Goal: Task Accomplishment & Management: Use online tool/utility

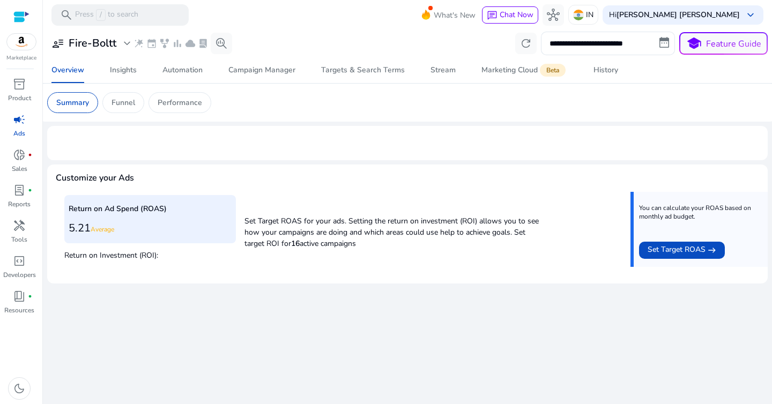
click at [26, 127] on div "campaign" at bounding box center [19, 119] width 30 height 17
click at [78, 68] on div "Overview" at bounding box center [67, 71] width 33 height 8
click at [135, 100] on p "Funnel" at bounding box center [124, 102] width 24 height 11
click at [186, 102] on p "Performance" at bounding box center [180, 102] width 45 height 11
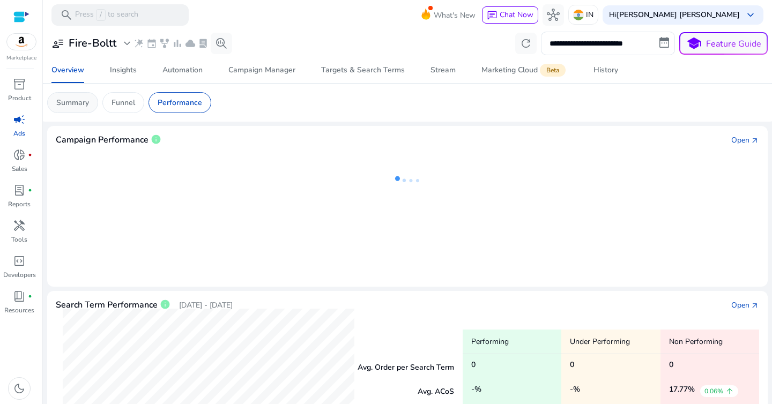
click at [87, 101] on p "Summary" at bounding box center [72, 102] width 33 height 11
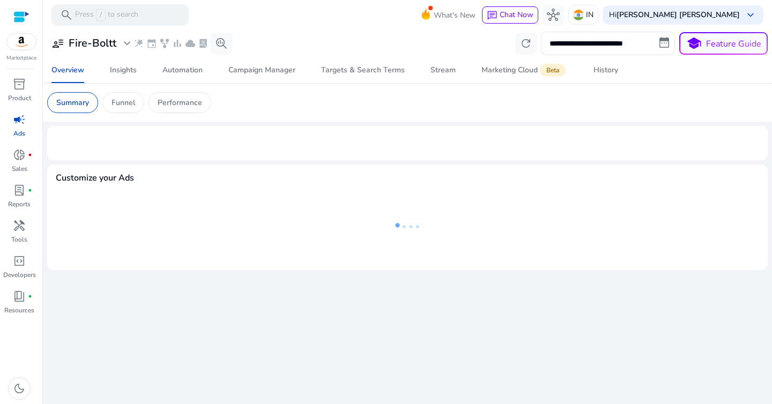
click at [411, 40] on div "**********" at bounding box center [407, 44] width 721 height 24
click at [190, 76] on span "Automation" at bounding box center [183, 70] width 40 height 26
click at [116, 74] on div "Insights" at bounding box center [123, 71] width 27 height 8
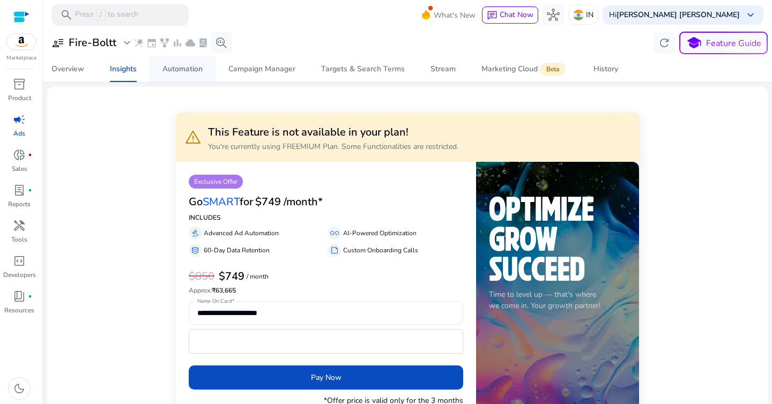
click at [188, 69] on div "Automation" at bounding box center [183, 69] width 40 height 8
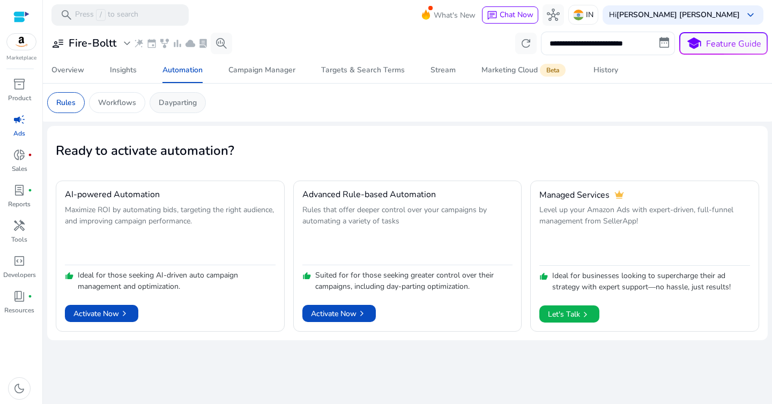
click at [181, 106] on p "Dayparting" at bounding box center [178, 102] width 38 height 11
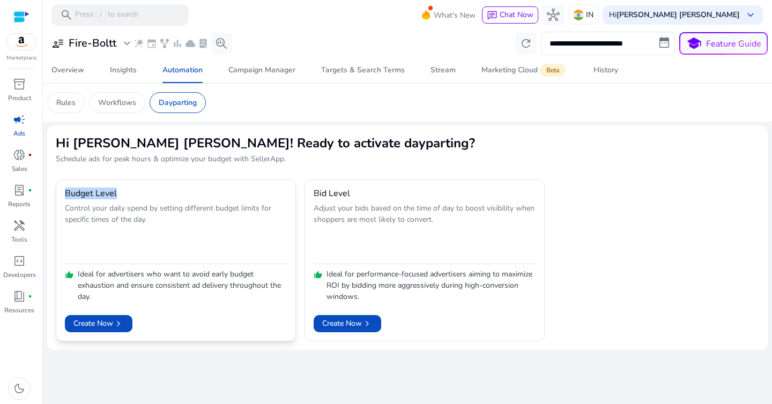
drag, startPoint x: 61, startPoint y: 196, endPoint x: 121, endPoint y: 195, distance: 60.1
click at [121, 195] on mat-card "Budget Level Control your daily spend by setting different budget limits for sp…" at bounding box center [176, 261] width 240 height 162
click at [121, 195] on div "Budget Level" at bounding box center [176, 194] width 222 height 10
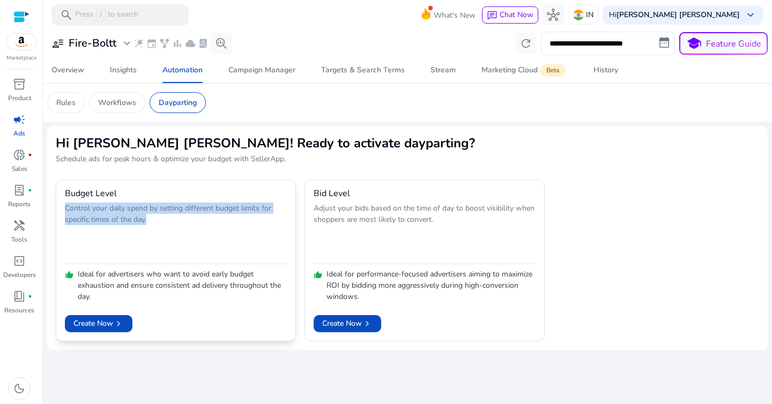
drag, startPoint x: 66, startPoint y: 209, endPoint x: 164, endPoint y: 226, distance: 99.2
click at [163, 226] on p "Control your daily spend by setting different budget limits for specific times …" at bounding box center [176, 232] width 222 height 58
click at [164, 226] on p "Control your daily spend by setting different budget limits for specific times …" at bounding box center [176, 232] width 222 height 58
drag, startPoint x: 160, startPoint y: 209, endPoint x: 243, endPoint y: 234, distance: 86.9
click at [242, 233] on p "Control your daily spend by setting different budget limits for specific times …" at bounding box center [176, 232] width 222 height 58
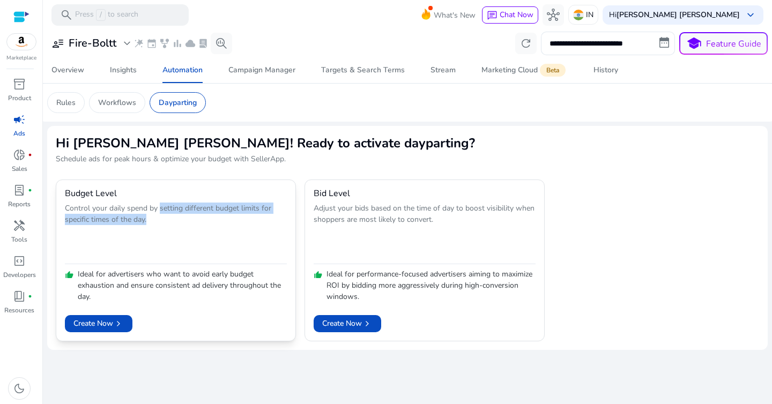
click at [243, 234] on p "Control your daily spend by setting different budget limits for specific times …" at bounding box center [176, 232] width 222 height 58
click at [122, 224] on p "Control your daily spend by setting different budget limits for specific times …" at bounding box center [176, 232] width 222 height 58
click at [149, 235] on p "Control your daily spend by setting different budget limits for specific times …" at bounding box center [176, 232] width 222 height 58
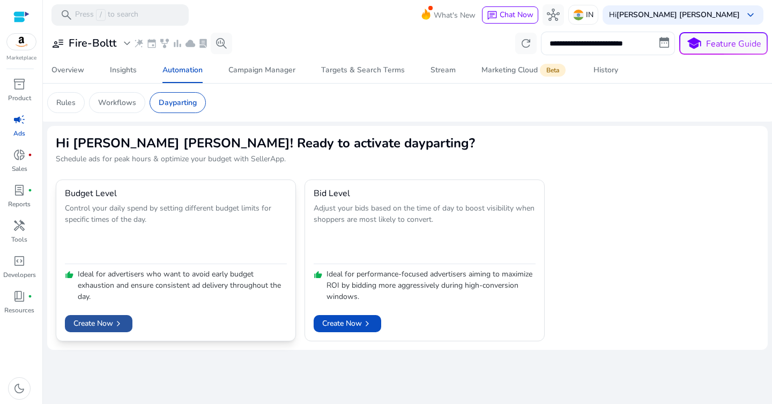
click at [106, 326] on span "Create Now chevron_right" at bounding box center [98, 323] width 50 height 11
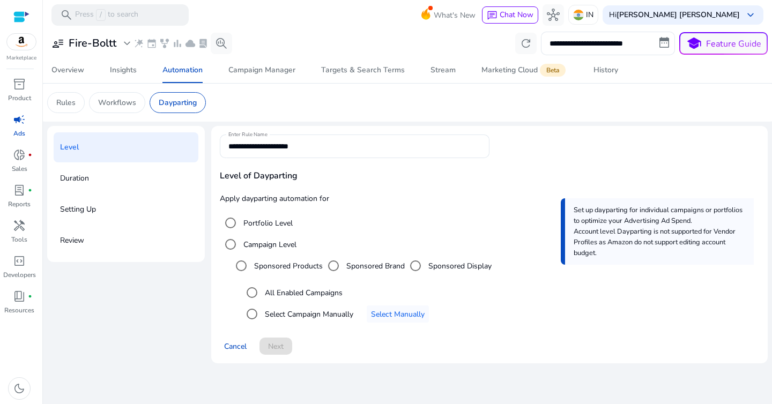
click at [278, 247] on label "Campaign Level" at bounding box center [268, 244] width 55 height 11
click at [297, 266] on label "Sponsored Products" at bounding box center [287, 266] width 71 height 11
click at [311, 316] on label "Select Campaign Manually" at bounding box center [308, 314] width 91 height 11
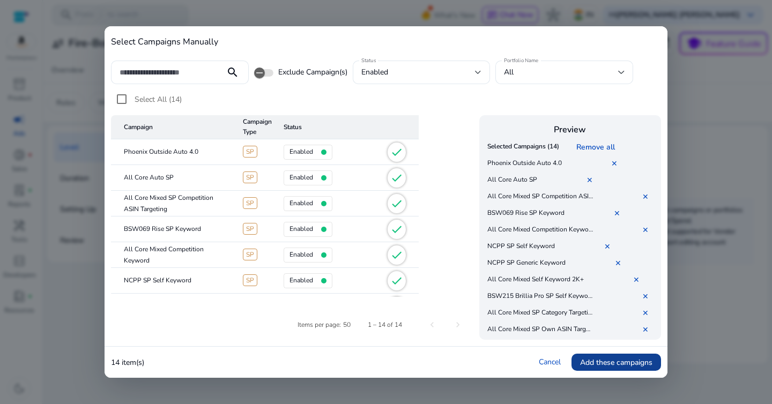
click at [611, 362] on span "Add these campaigns" at bounding box center [616, 362] width 72 height 11
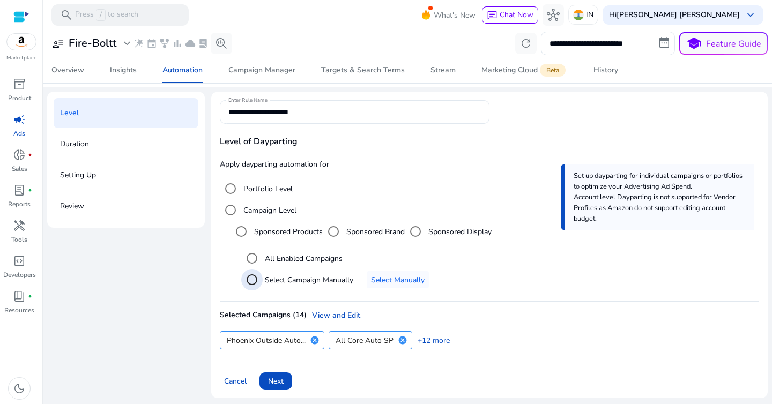
scroll to position [37, 0]
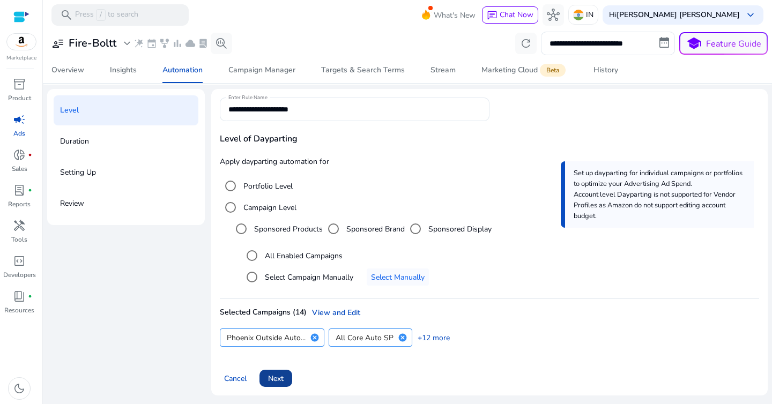
click at [288, 376] on span at bounding box center [276, 379] width 33 height 26
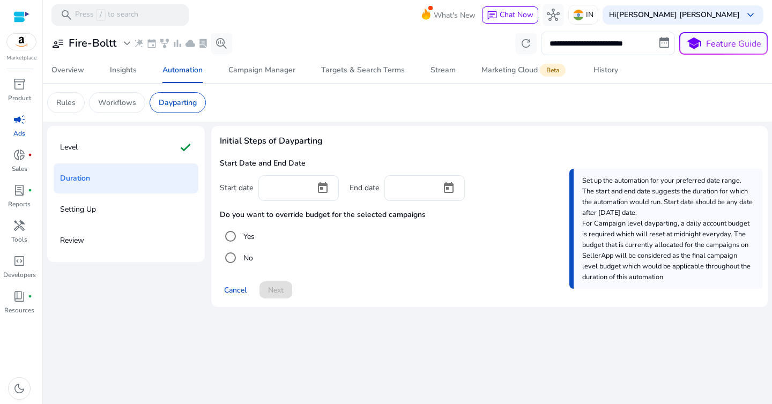
scroll to position [0, 0]
click at [276, 189] on input at bounding box center [287, 187] width 40 height 12
click at [323, 187] on span "Open calendar" at bounding box center [323, 188] width 26 height 26
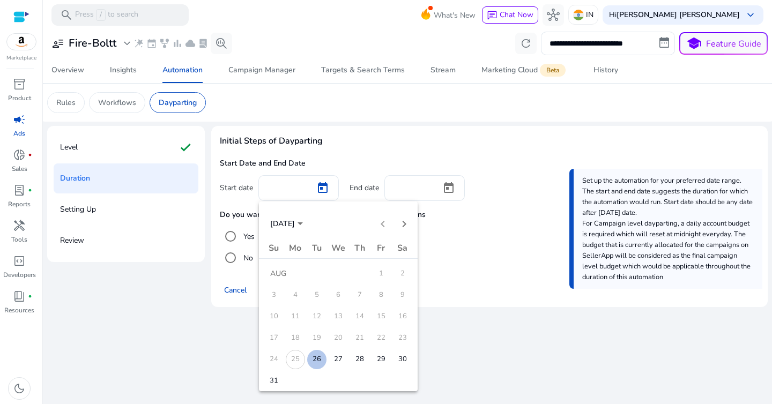
click at [294, 359] on span "25" at bounding box center [295, 359] width 19 height 19
click at [316, 356] on span "26" at bounding box center [316, 359] width 19 height 19
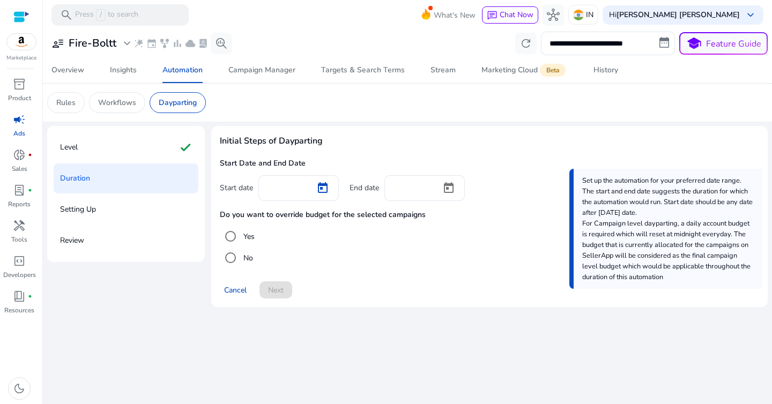
type input "*********"
click at [404, 193] on input at bounding box center [413, 187] width 40 height 12
click at [453, 186] on span "Open calendar" at bounding box center [449, 188] width 26 height 26
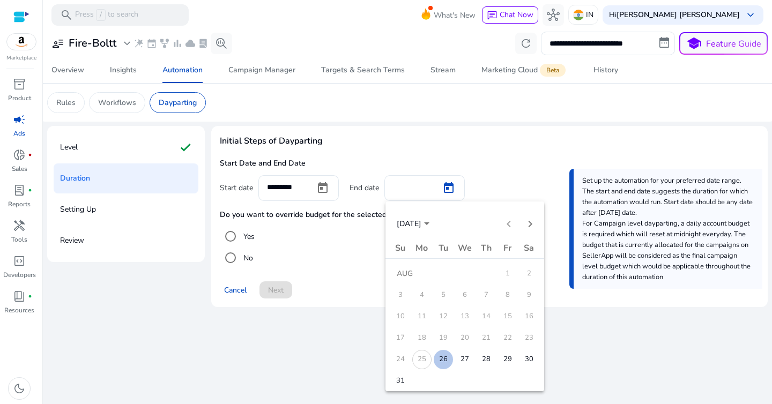
click at [401, 382] on span "31" at bounding box center [400, 381] width 19 height 19
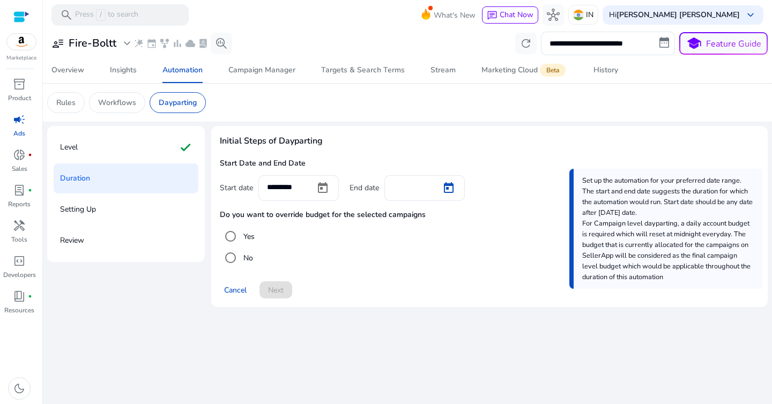
type input "*********"
click at [289, 215] on h4 "Do you want to override budget for the selected campaigns" at bounding box center [490, 215] width 540 height 9
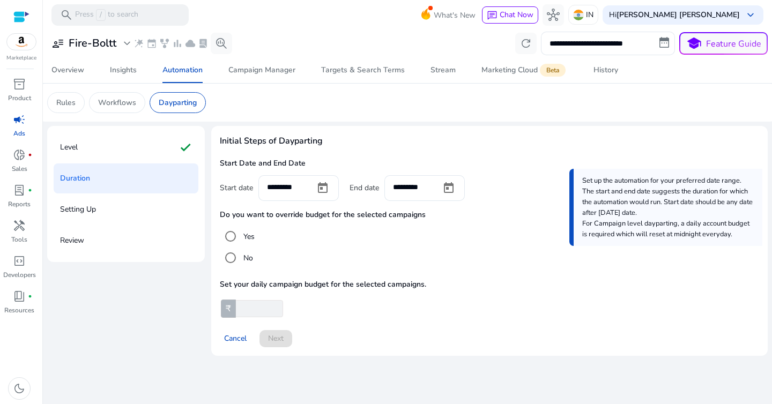
click at [270, 306] on div at bounding box center [275, 308] width 16 height 15
click at [246, 258] on label "No" at bounding box center [247, 258] width 12 height 11
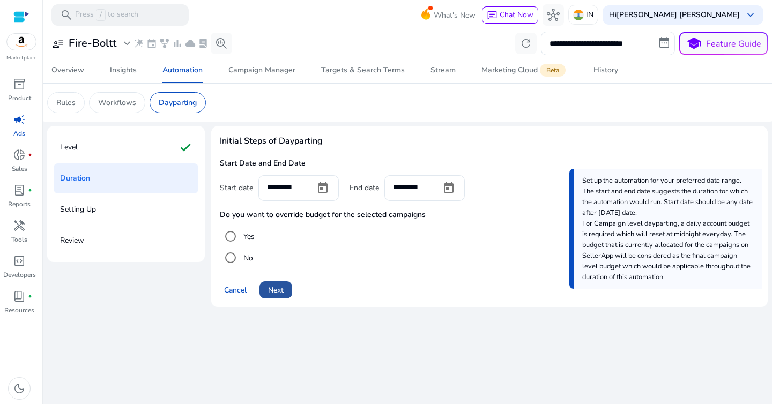
click at [283, 292] on span "Next" at bounding box center [276, 290] width 16 height 11
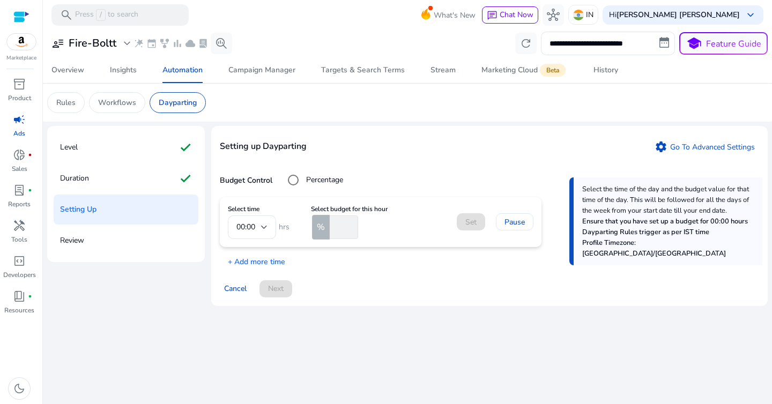
click at [250, 225] on mat-form-field "00:00" at bounding box center [252, 228] width 48 height 24
click at [267, 227] on mat-form-field "00:00" at bounding box center [252, 228] width 48 height 24
click at [342, 221] on input "number" at bounding box center [343, 228] width 31 height 24
type input "**"
click at [387, 269] on div "Setting up Dayparting settings Go To Advanced Settings Budget Control Percentag…" at bounding box center [489, 216] width 557 height 180
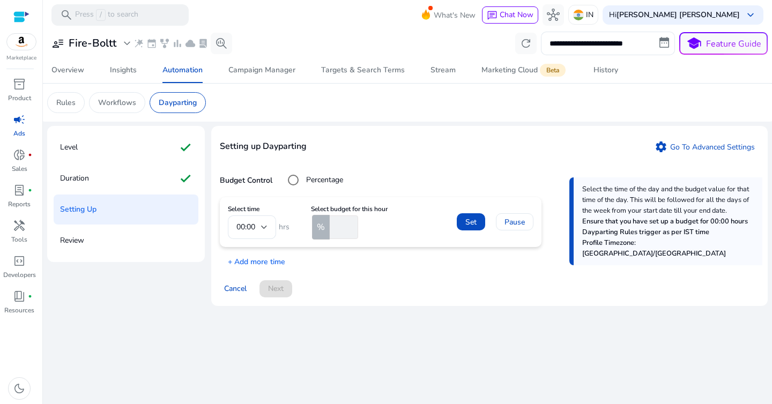
click at [253, 225] on mat-form-field "00:00" at bounding box center [252, 228] width 48 height 24
click at [269, 227] on mat-form-field "00:00" at bounding box center [252, 228] width 48 height 24
click at [473, 224] on span "Set" at bounding box center [471, 222] width 11 height 11
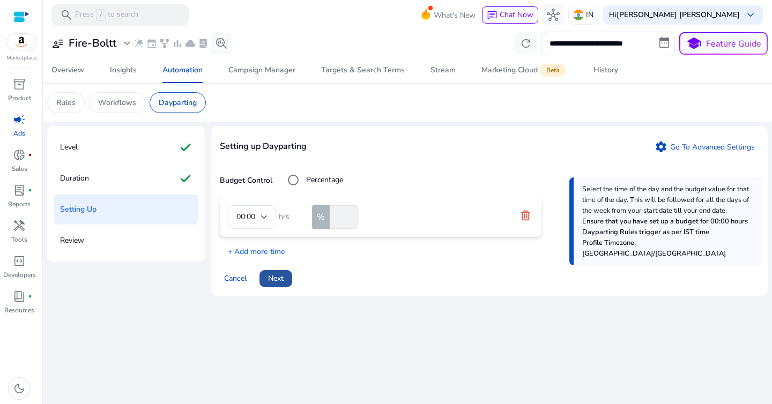
click at [283, 276] on span "Next" at bounding box center [276, 278] width 16 height 11
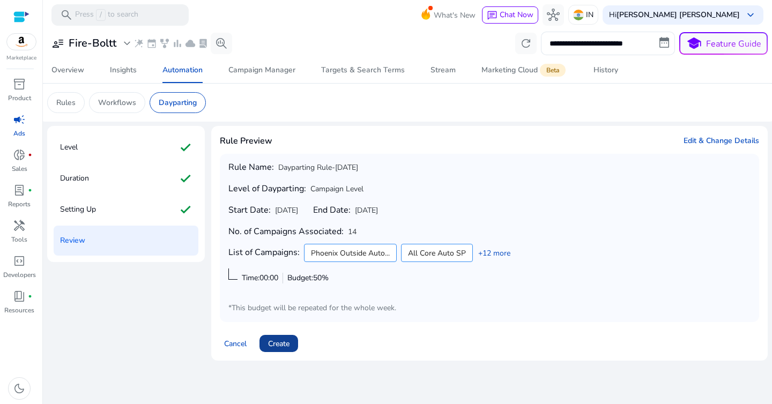
click at [287, 346] on span "Create" at bounding box center [278, 343] width 21 height 11
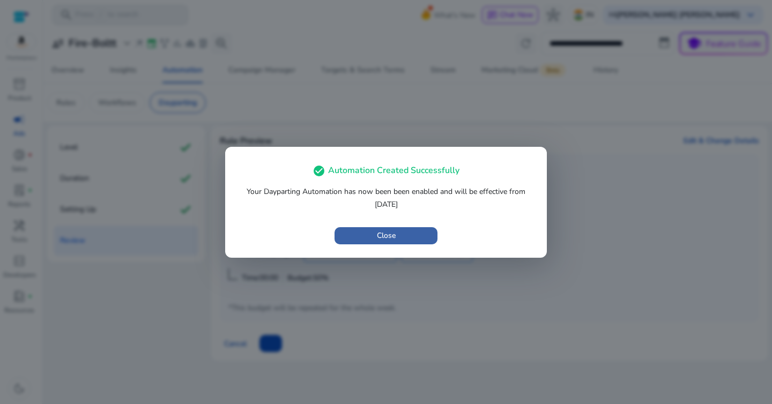
click at [397, 239] on span "button" at bounding box center [386, 236] width 103 height 26
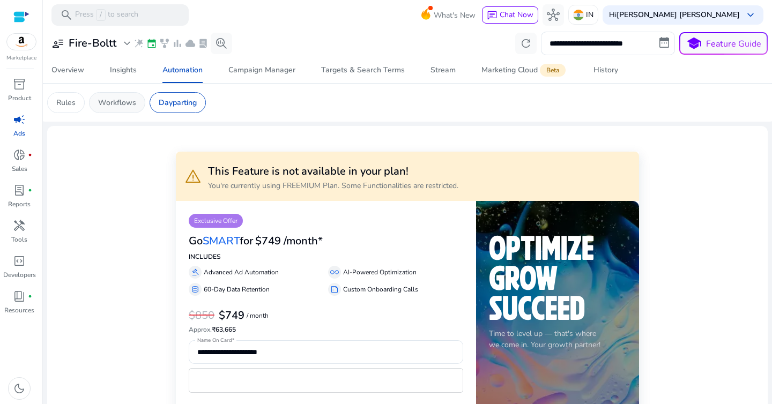
click at [128, 106] on p "Workflows" at bounding box center [117, 102] width 38 height 11
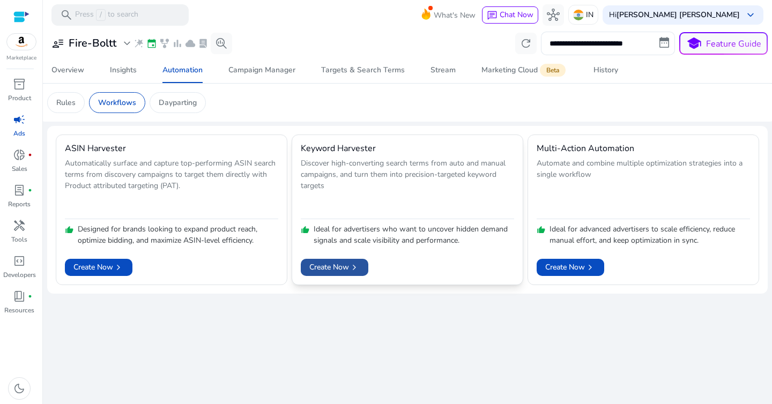
click at [335, 270] on span "Create Now chevron_right" at bounding box center [334, 267] width 50 height 11
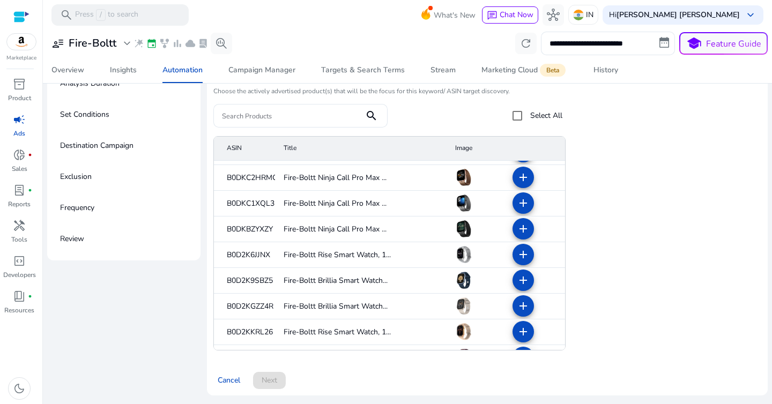
scroll to position [205, 0]
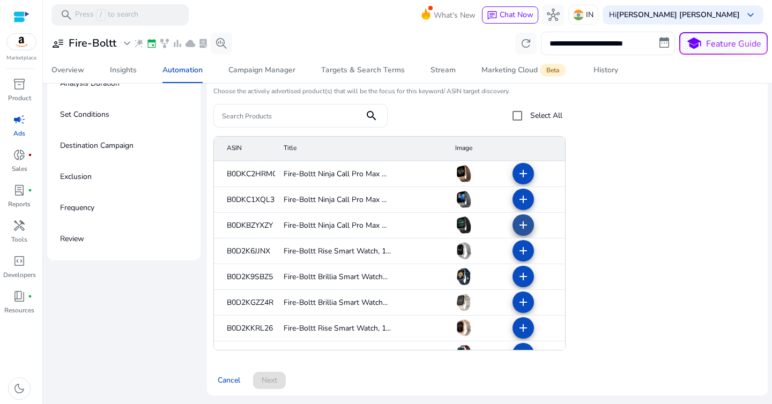
click at [517, 226] on mat-icon "add" at bounding box center [523, 225] width 13 height 13
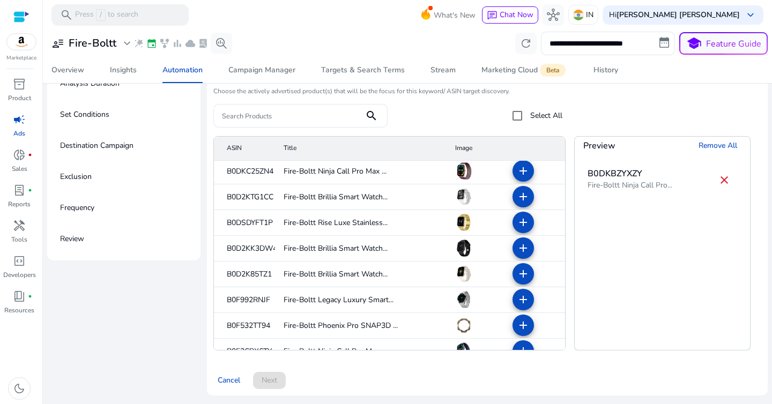
scroll to position [390, 0]
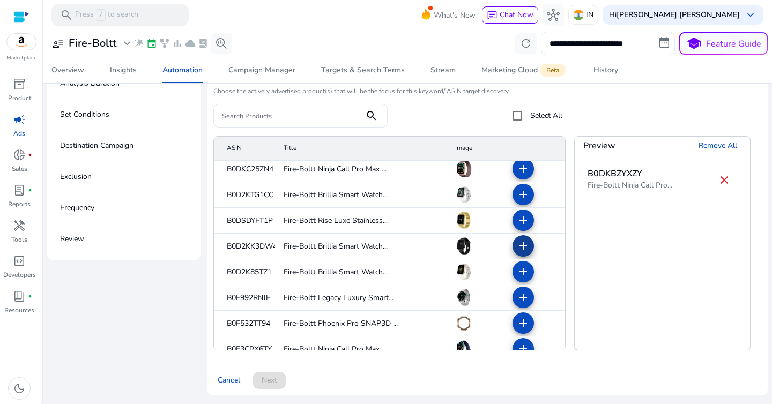
click at [518, 248] on mat-icon "add" at bounding box center [523, 246] width 13 height 13
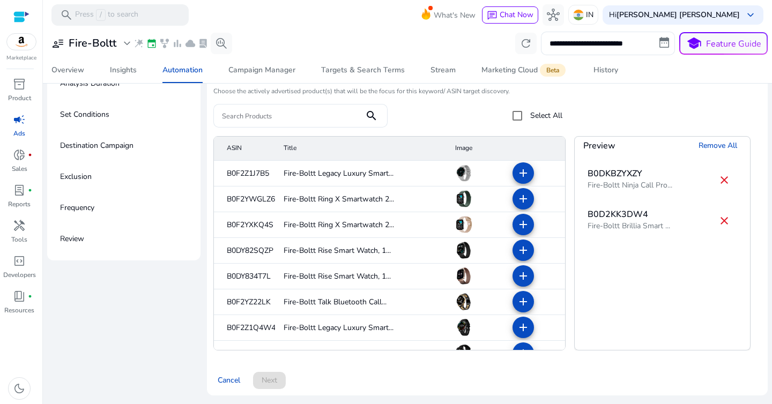
scroll to position [2035, 0]
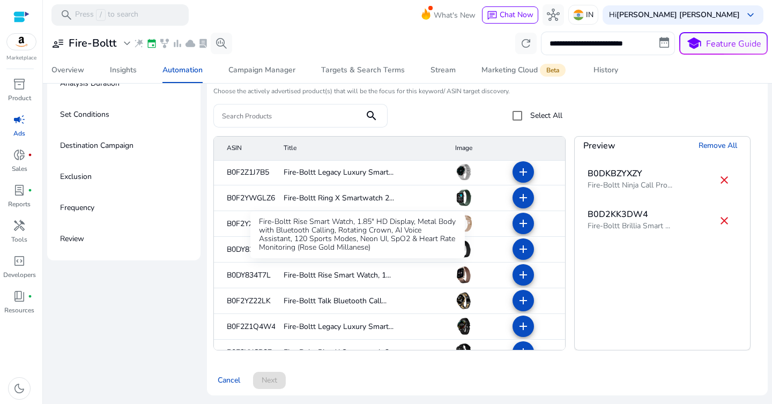
click at [319, 242] on div "Fire-Boltt Rise Smart Watch, 1.85" HD Display, Metal Body with Bluetooth Callin…" at bounding box center [357, 234] width 215 height 47
click at [329, 235] on div "Fire-Boltt Rise Smart Watch, 1.85" HD Display, Metal Body with Bluetooth Callin…" at bounding box center [357, 234] width 215 height 47
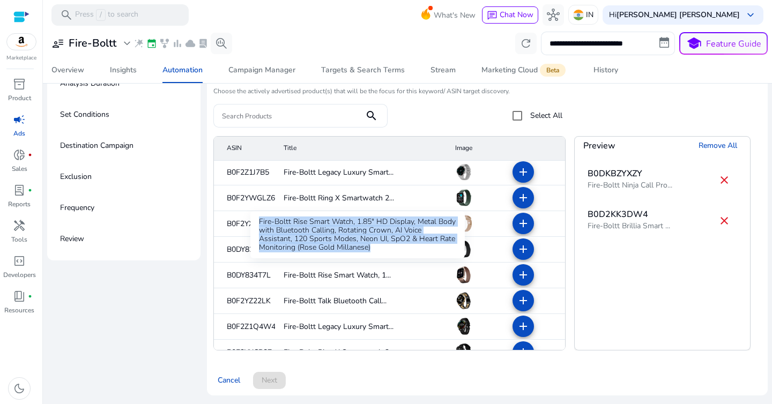
click at [329, 235] on div "Fire-Boltt Rise Smart Watch, 1.85" HD Display, Metal Body with Bluetooth Callin…" at bounding box center [357, 234] width 215 height 47
click at [344, 250] on div "Fire-Boltt Rise Smart Watch, 1.85" HD Display, Metal Body with Bluetooth Callin…" at bounding box center [357, 234] width 215 height 47
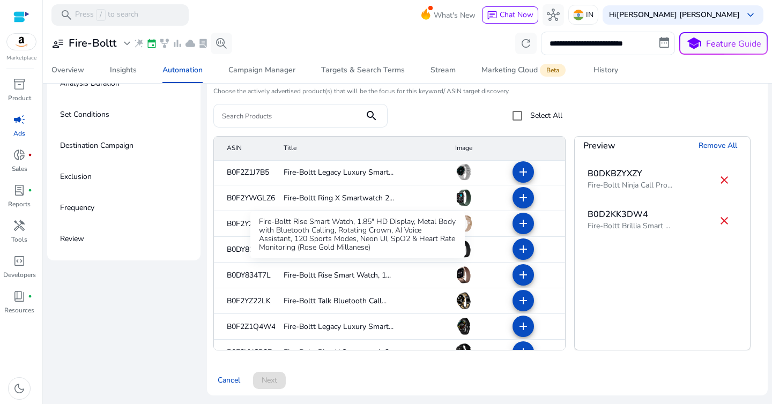
click at [403, 263] on mat-cell "Fire-Boltt Rise Smart Watch, 1..." at bounding box center [361, 276] width 172 height 26
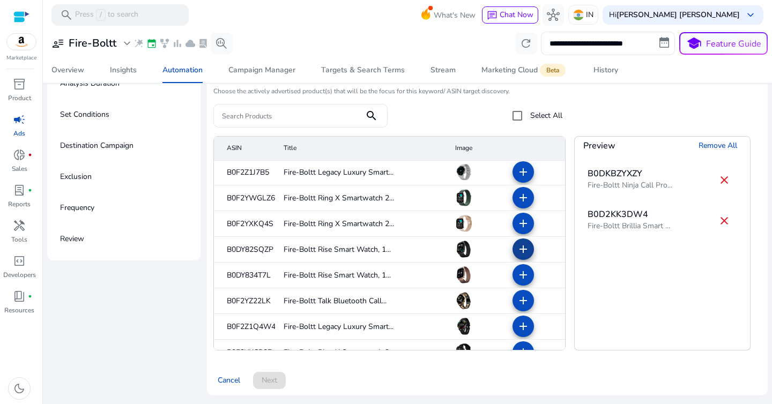
click at [517, 247] on mat-icon "add" at bounding box center [523, 249] width 13 height 13
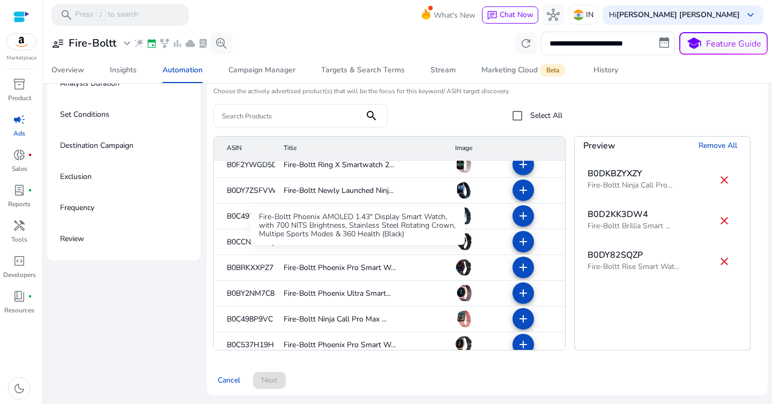
scroll to position [2404, 0]
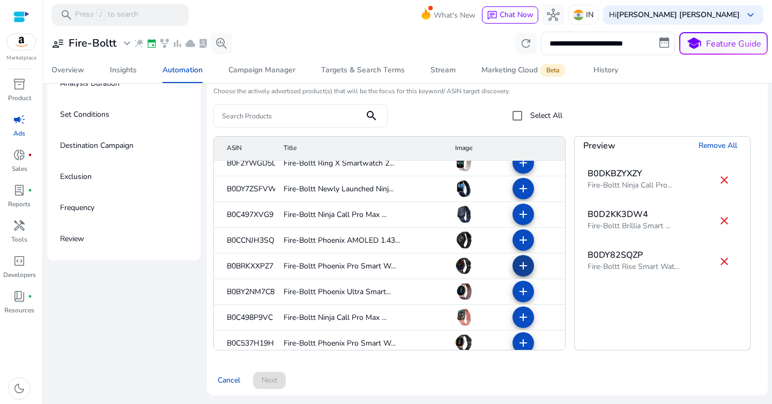
click at [518, 270] on mat-icon "add" at bounding box center [523, 266] width 13 height 13
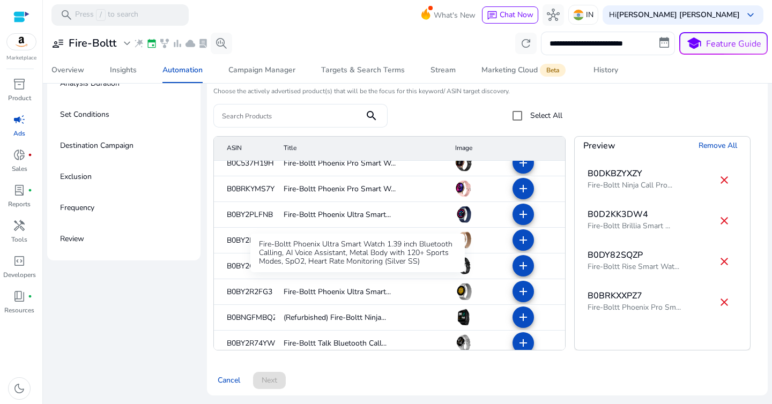
scroll to position [2595, 0]
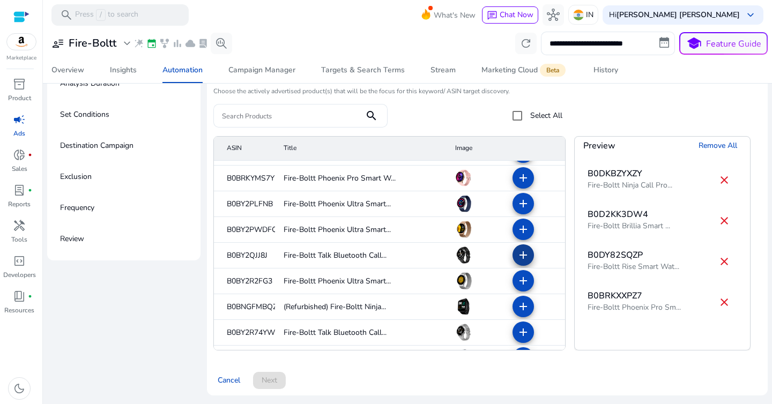
click at [522, 256] on mat-icon "add" at bounding box center [523, 255] width 13 height 13
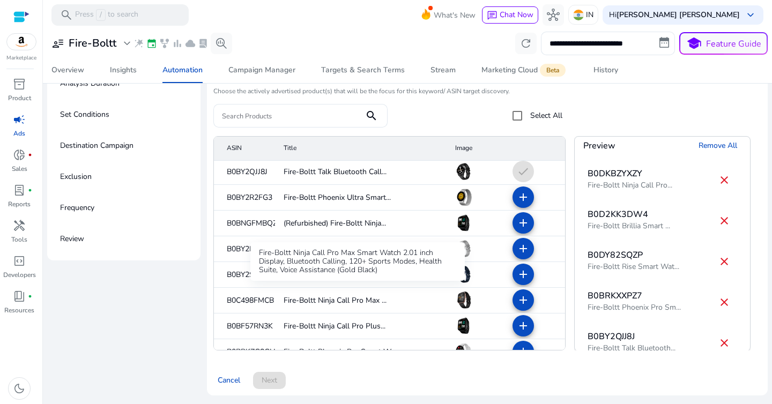
scroll to position [2683, 0]
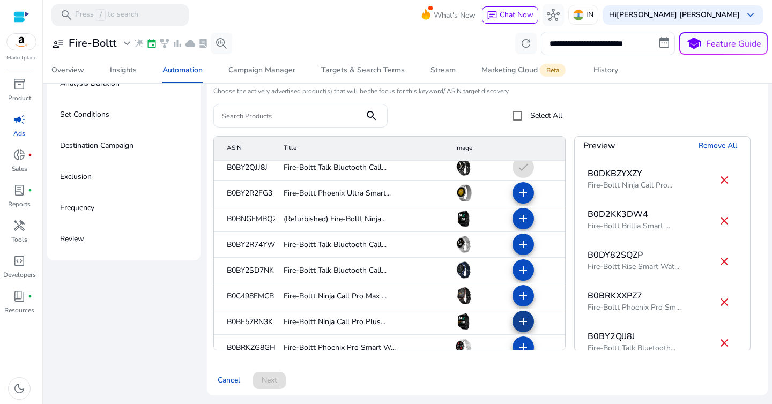
click at [517, 318] on mat-icon "add" at bounding box center [523, 321] width 13 height 13
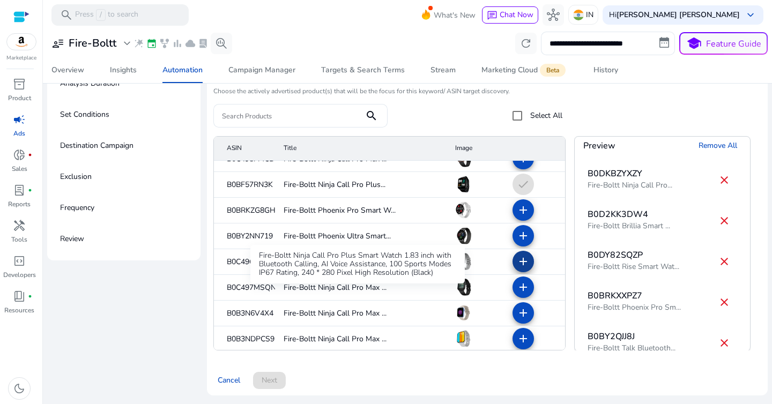
scroll to position [2831, 0]
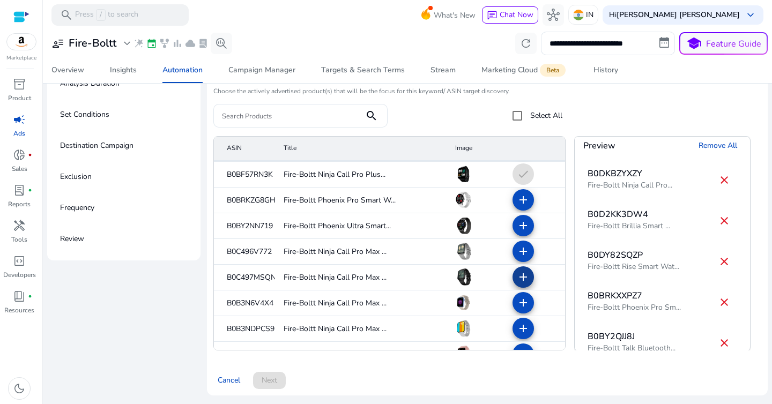
click at [522, 280] on mat-icon "add" at bounding box center [523, 277] width 13 height 13
click at [517, 254] on mat-icon "add" at bounding box center [523, 251] width 13 height 13
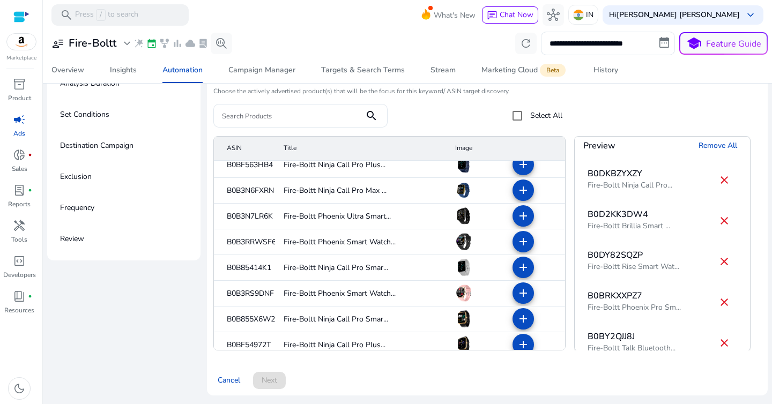
scroll to position [3125, 0]
click at [517, 242] on mat-icon "add" at bounding box center [523, 240] width 13 height 13
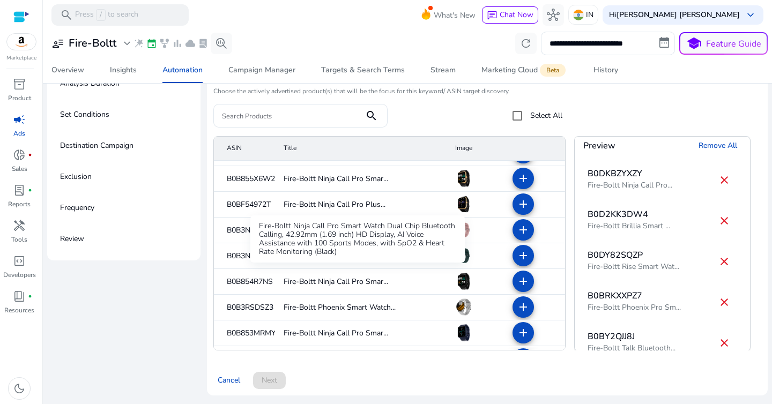
scroll to position [3282, 0]
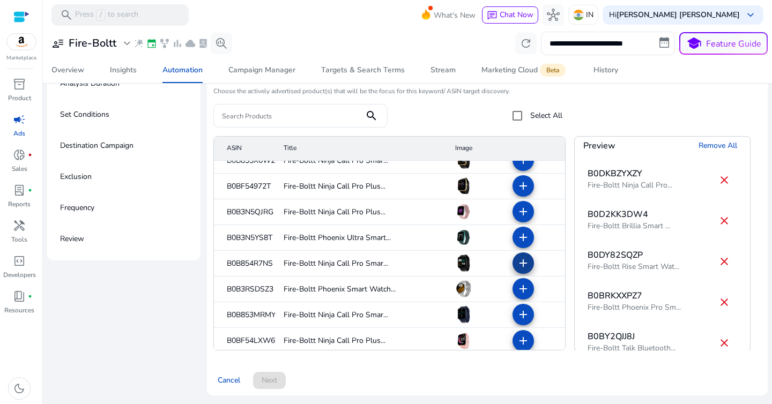
click at [518, 266] on mat-icon "add" at bounding box center [523, 263] width 13 height 13
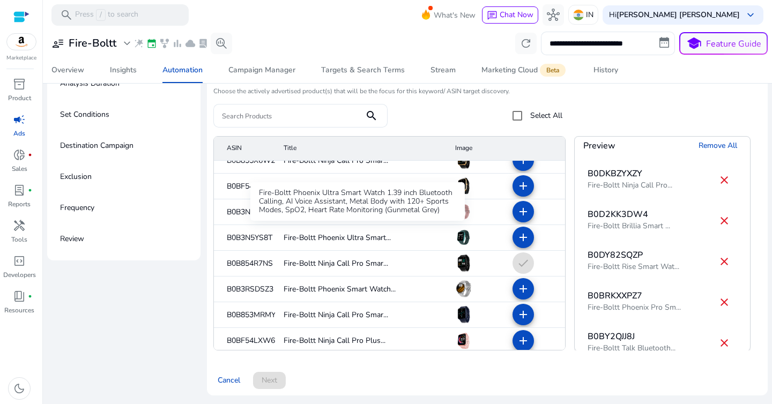
scroll to position [3286, 0]
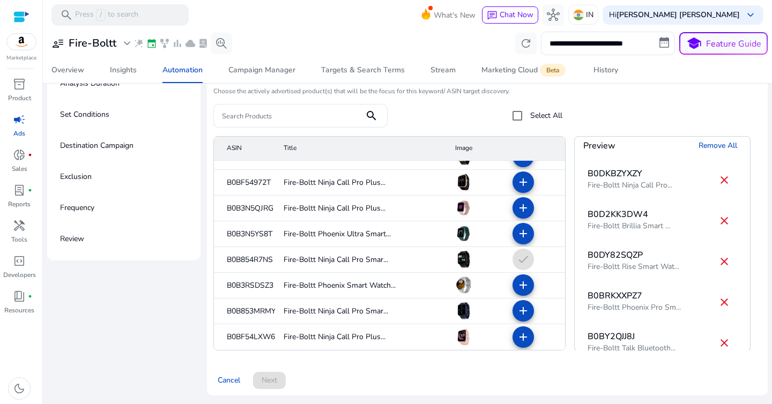
click at [539, 114] on label "Select All" at bounding box center [545, 115] width 34 height 11
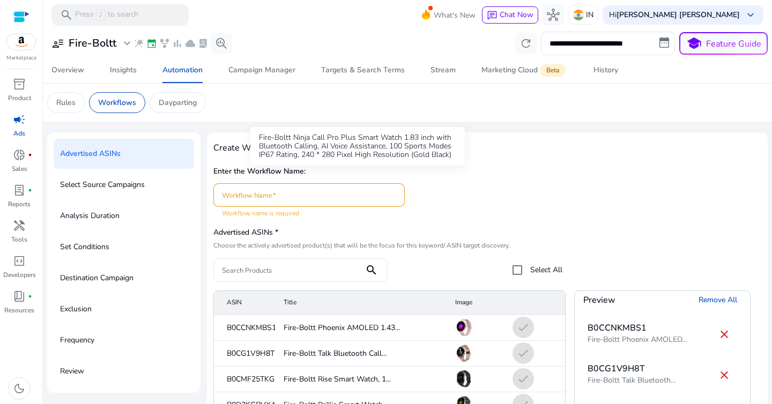
scroll to position [1323, 0]
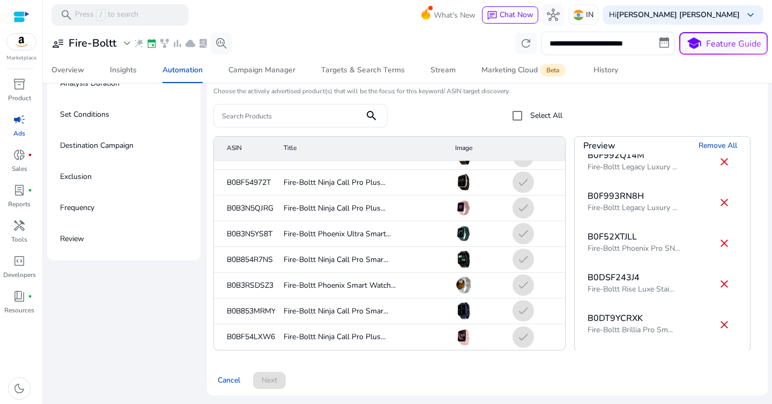
click at [275, 333] on mat-cell "Fire-Boltt Ninja Call Pro Plus..." at bounding box center [361, 337] width 172 height 26
click at [721, 145] on span "Remove All" at bounding box center [718, 145] width 39 height 11
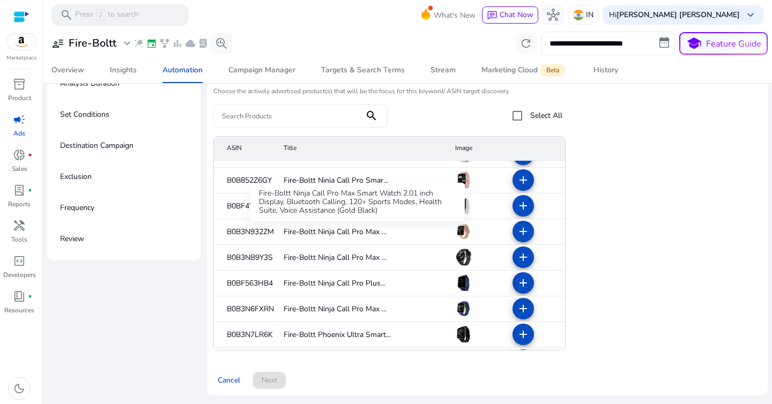
scroll to position [3286, 0]
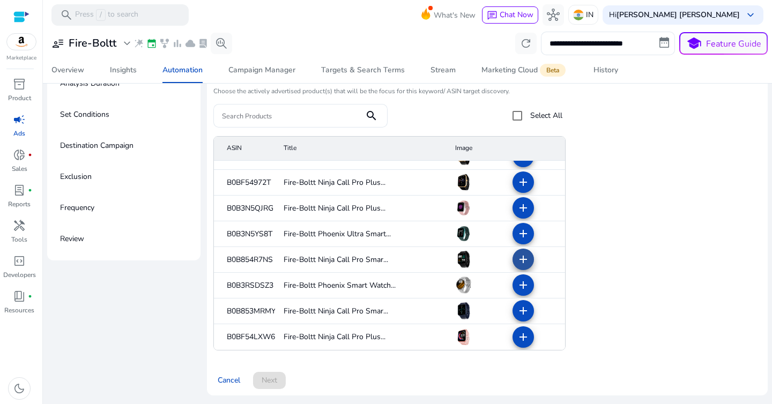
click at [523, 262] on span at bounding box center [524, 260] width 26 height 26
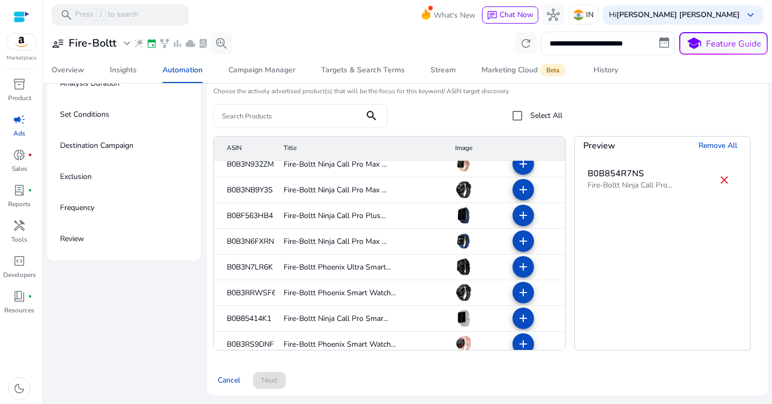
scroll to position [3071, 0]
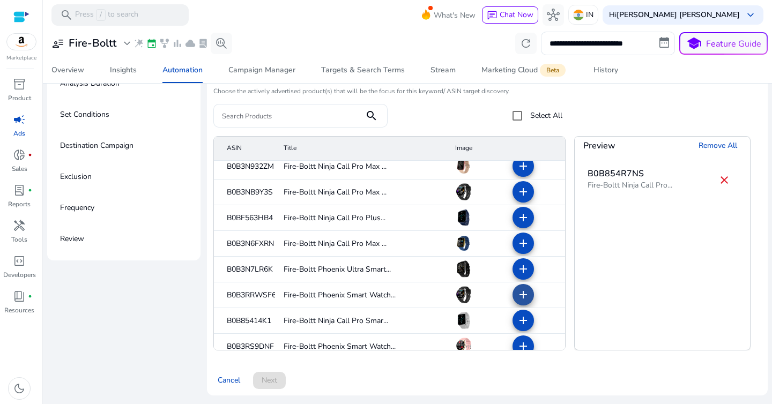
click at [525, 299] on span at bounding box center [524, 295] width 26 height 26
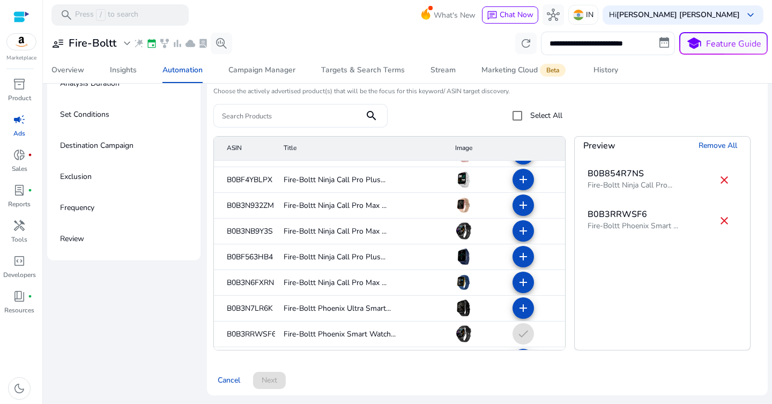
scroll to position [3020, 0]
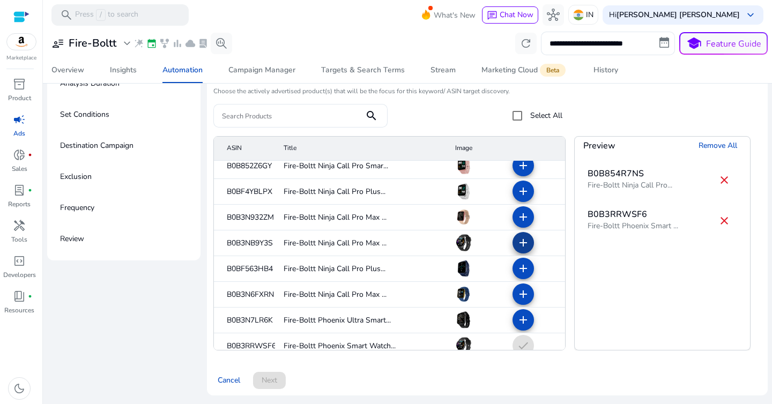
click at [524, 243] on span at bounding box center [524, 243] width 26 height 26
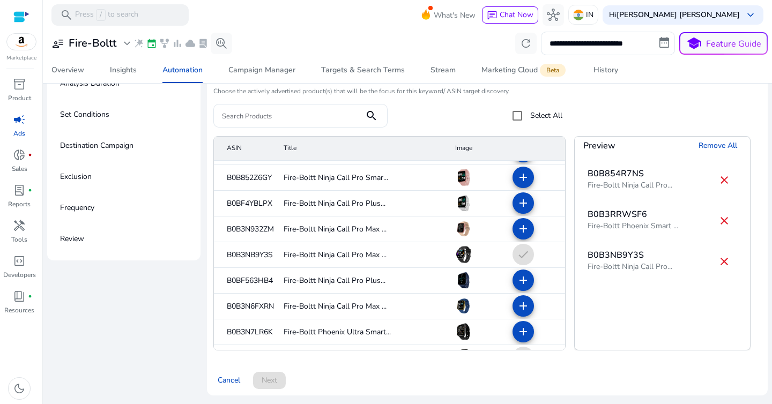
scroll to position [3006, 0]
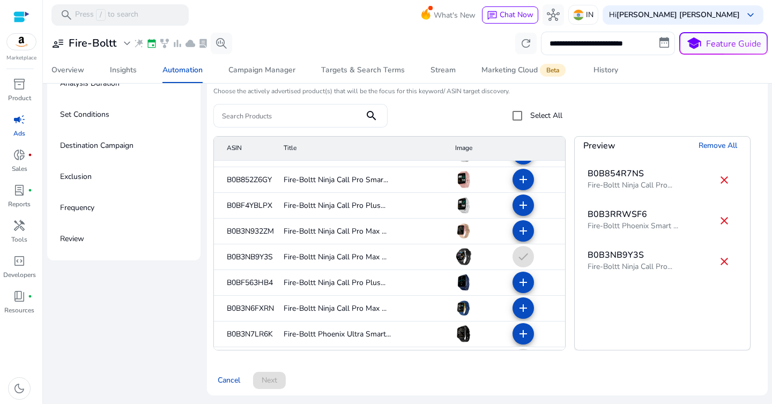
click at [461, 259] on img at bounding box center [463, 256] width 17 height 17
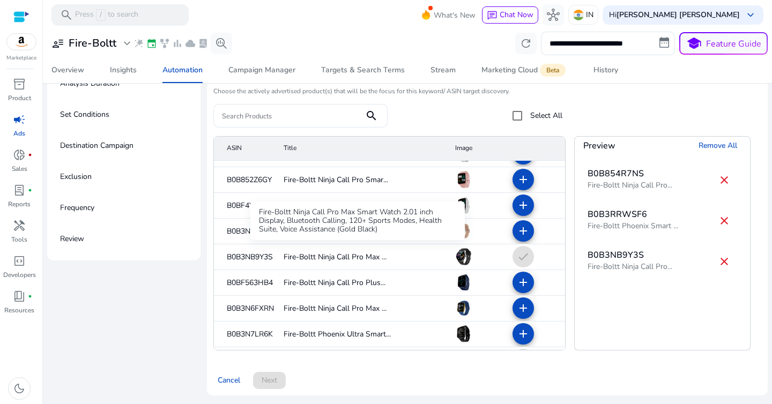
scroll to position [3000, 0]
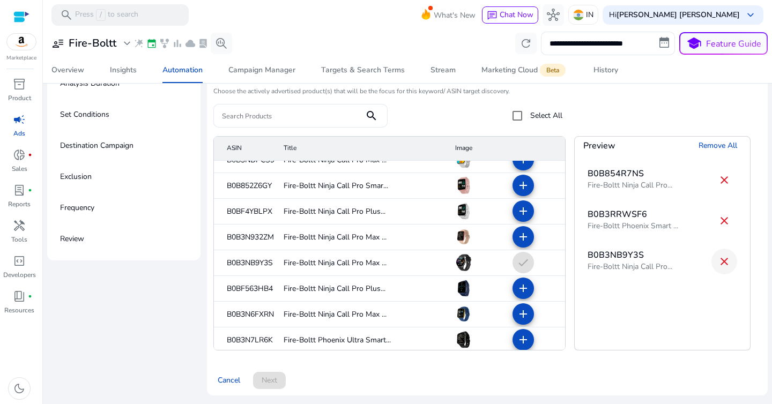
click at [720, 261] on mat-icon "close" at bounding box center [724, 261] width 13 height 13
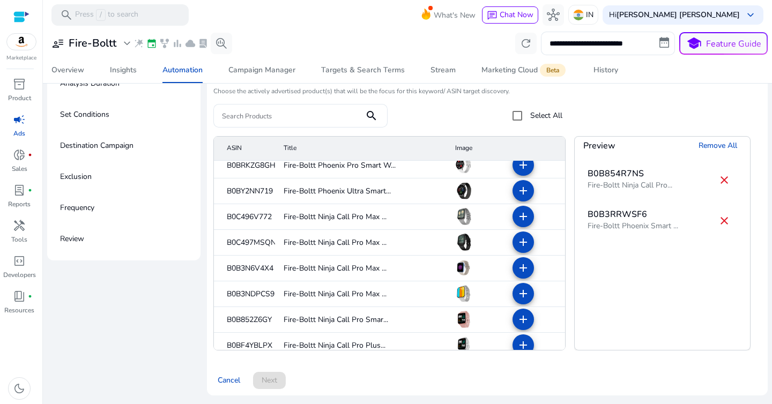
scroll to position [2862, 0]
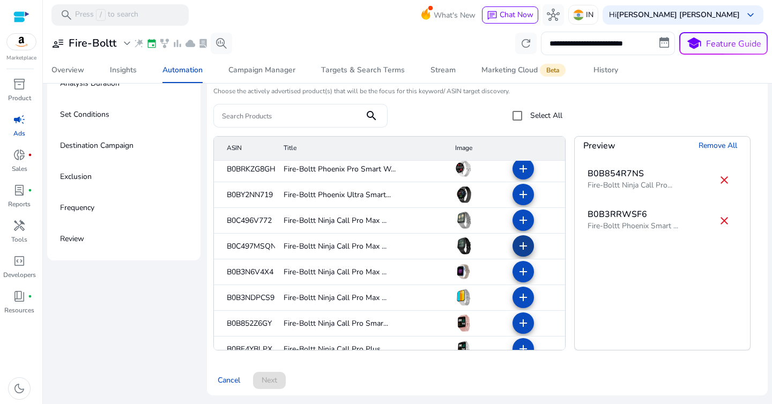
click at [517, 245] on mat-icon "add" at bounding box center [523, 246] width 13 height 13
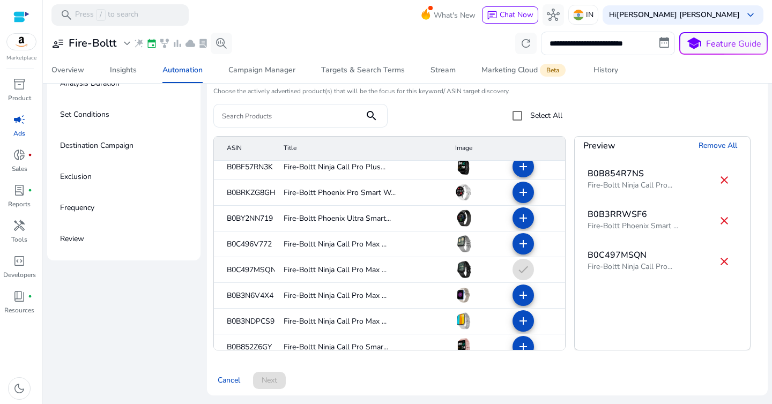
scroll to position [2836, 0]
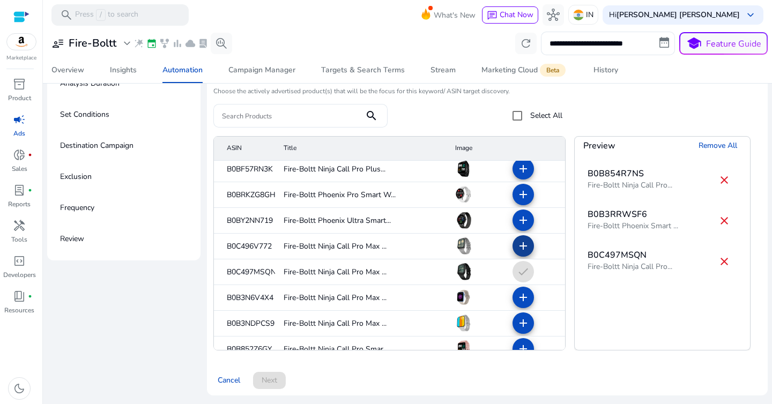
click at [517, 247] on mat-icon "add" at bounding box center [523, 246] width 13 height 13
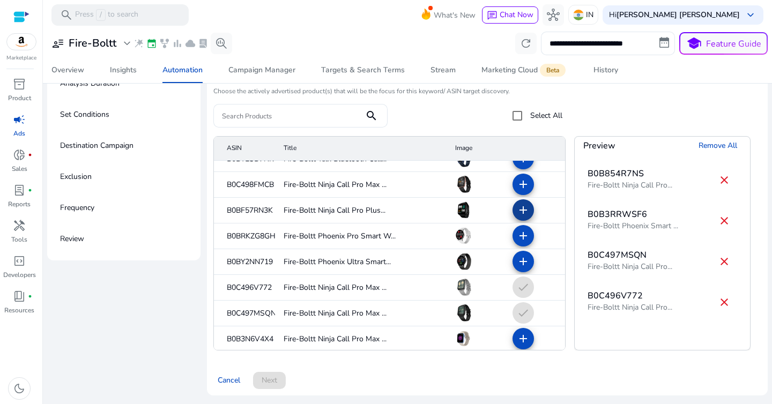
click at [518, 212] on mat-icon "add" at bounding box center [523, 210] width 13 height 13
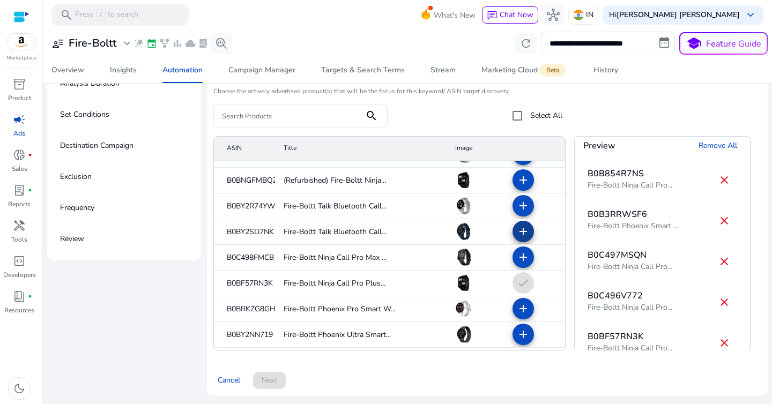
scroll to position [2692, 0]
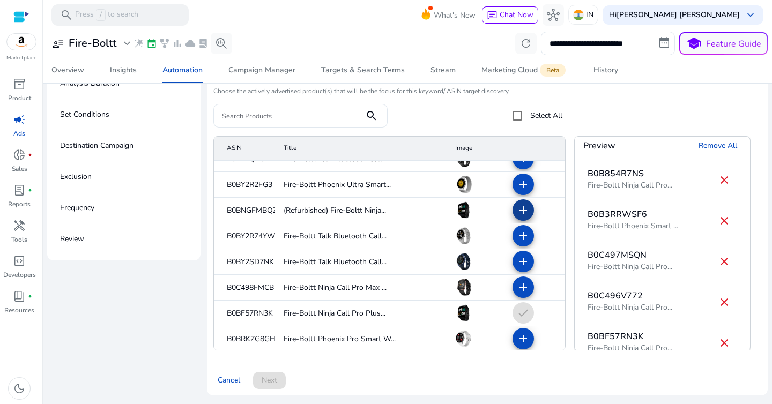
click at [517, 211] on mat-icon "add" at bounding box center [523, 210] width 13 height 13
click at [637, 290] on div "B0C496V772" at bounding box center [630, 296] width 85 height 13
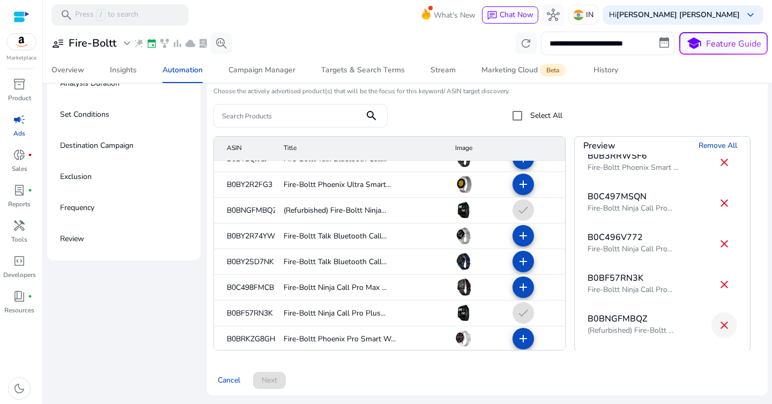
click at [718, 326] on mat-icon "close" at bounding box center [724, 325] width 13 height 13
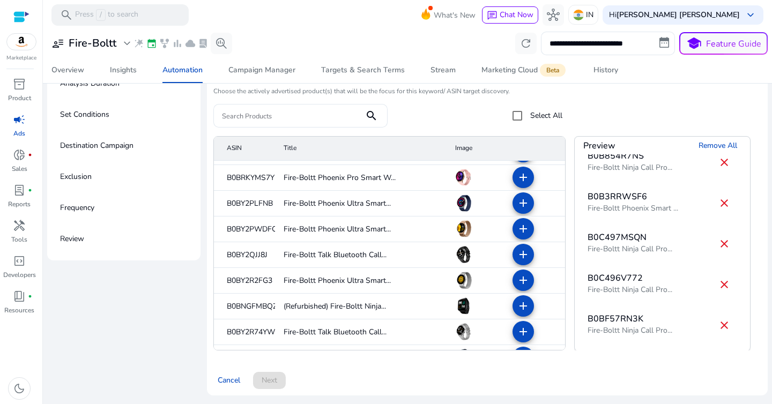
scroll to position [2595, 0]
click at [517, 257] on mat-icon "add" at bounding box center [523, 255] width 13 height 13
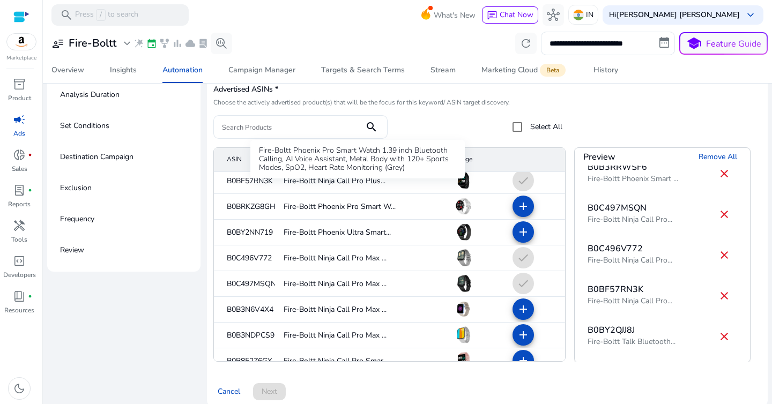
scroll to position [132, 0]
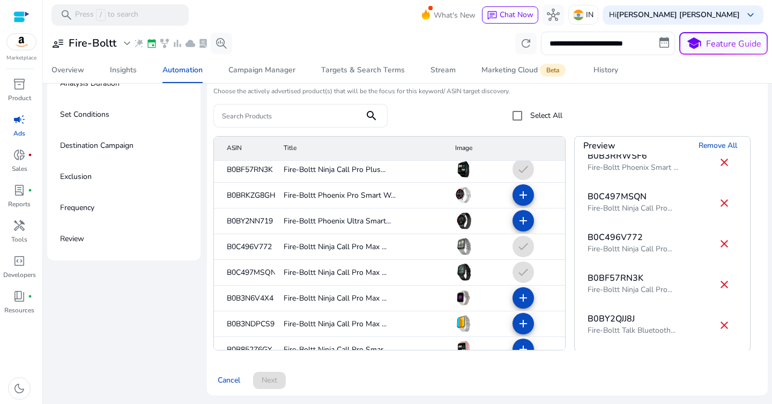
click at [267, 383] on div "Cancel Next" at bounding box center [487, 377] width 548 height 26
click at [269, 383] on div "Cancel Next" at bounding box center [487, 377] width 548 height 26
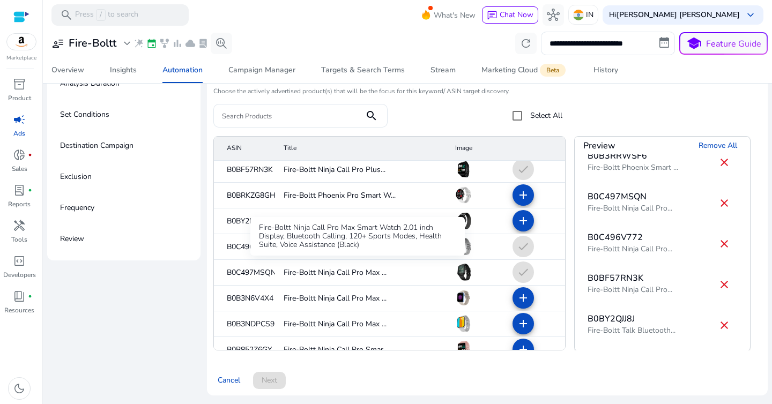
click at [374, 262] on mat-cell "Fire-Boltt Ninja Call Pro Max ..." at bounding box center [361, 273] width 172 height 26
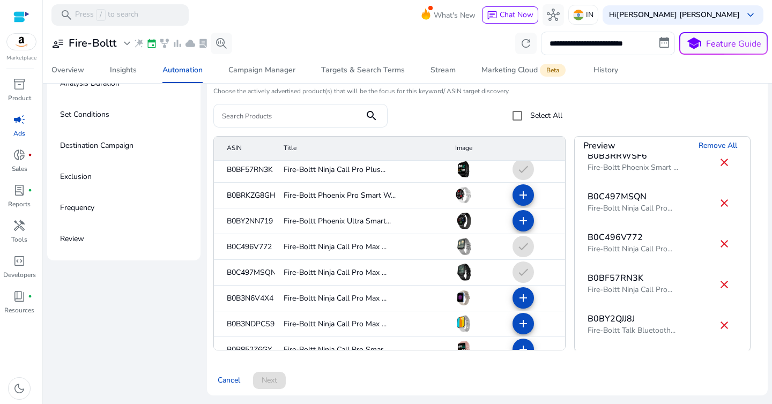
click at [619, 265] on div "B0B854R7NS Fire-Boltt Ninja Call Pro... close B0B3RRWSF6 Fire-Boltt Phoenix Sma…" at bounding box center [662, 252] width 175 height 196
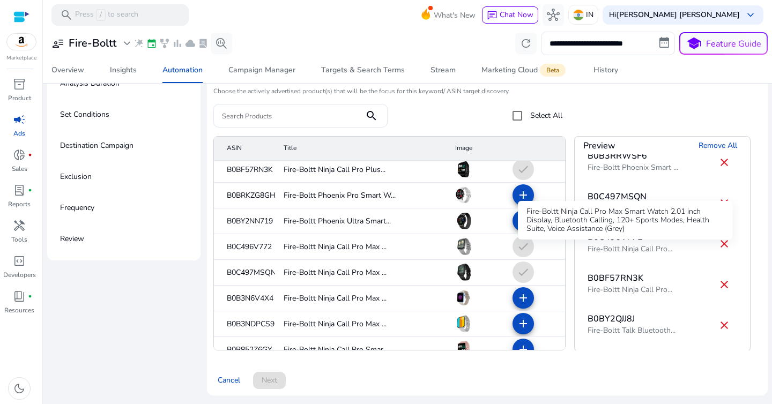
click at [619, 248] on div "Fire-Boltt Ninja Call Pro..." at bounding box center [630, 249] width 85 height 11
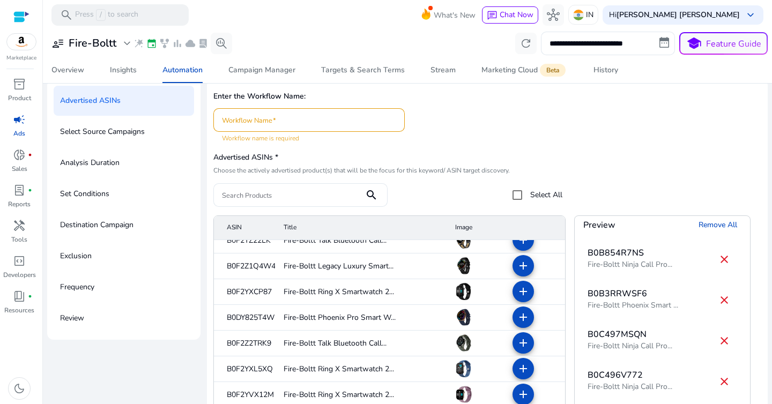
scroll to position [0, 0]
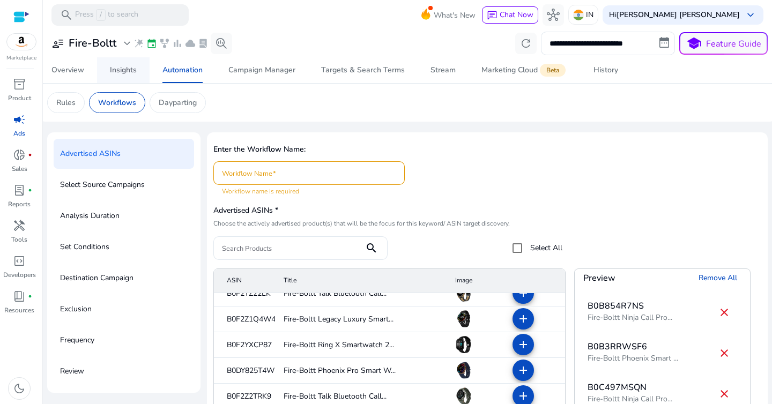
click at [121, 70] on div "Insights" at bounding box center [123, 71] width 27 height 8
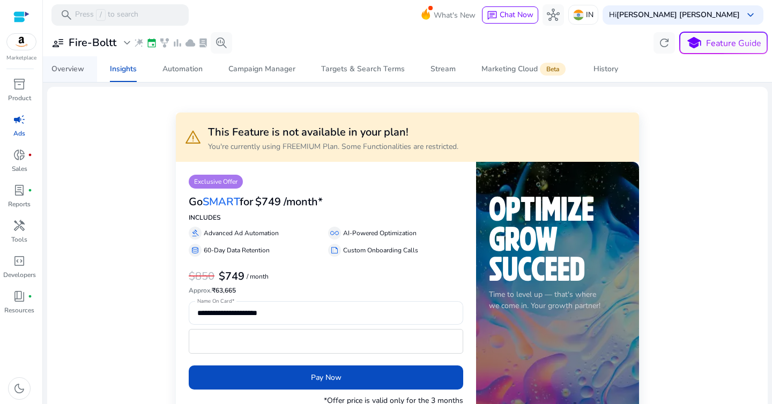
click at [72, 68] on div "Overview" at bounding box center [67, 69] width 33 height 8
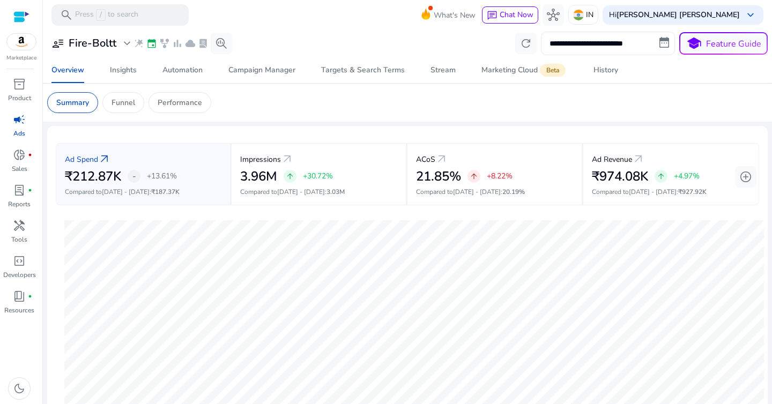
click at [554, 51] on input "**********" at bounding box center [608, 44] width 134 height 24
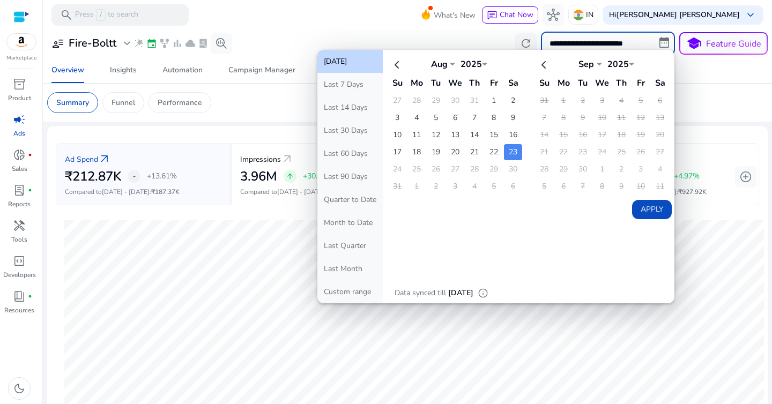
click at [358, 64] on button "[DATE]" at bounding box center [350, 61] width 65 height 23
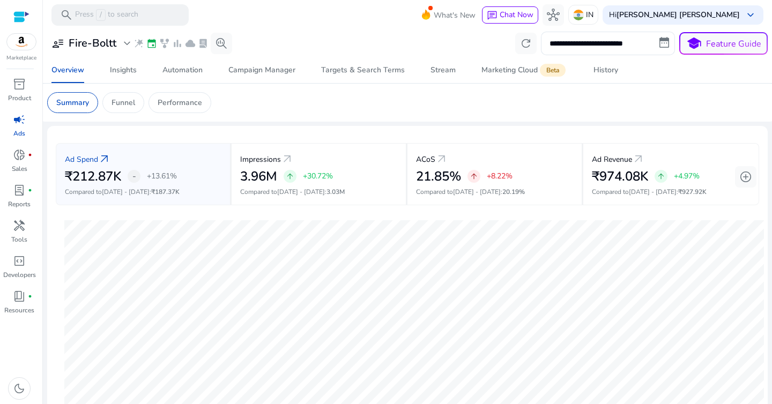
click at [335, 114] on mat-card "Summary Funnel Performance" at bounding box center [408, 103] width 738 height 38
